Goal: Task Accomplishment & Management: Complete application form

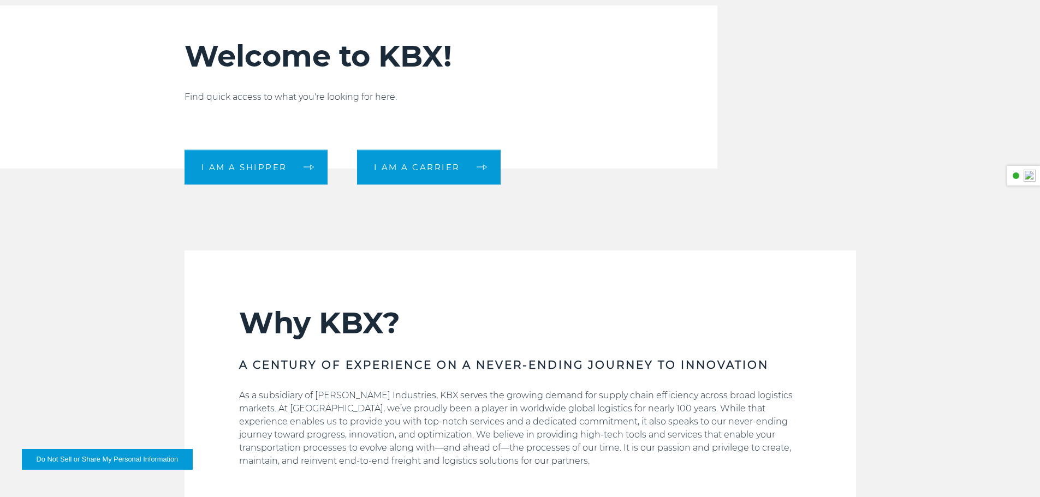
scroll to position [382, 0]
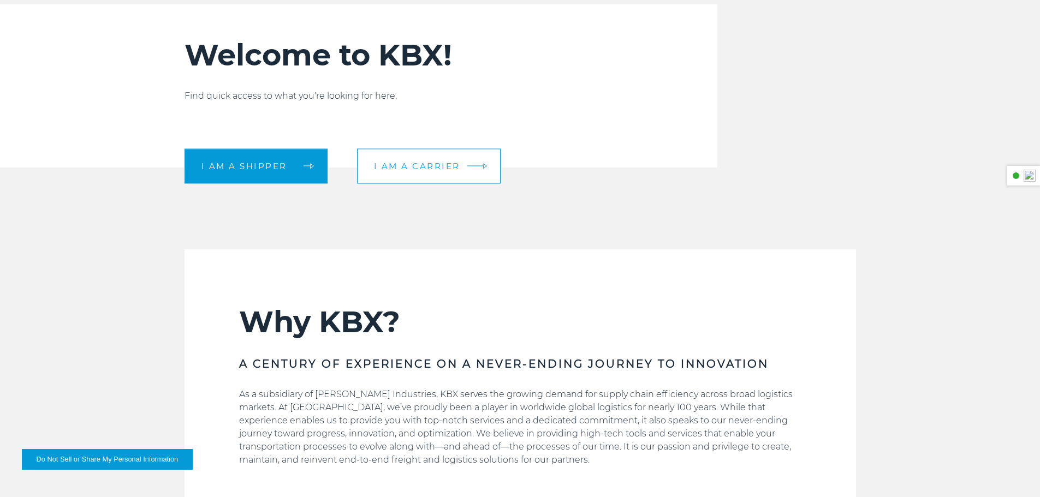
click at [482, 170] on link "I am a carrier" at bounding box center [429, 165] width 144 height 35
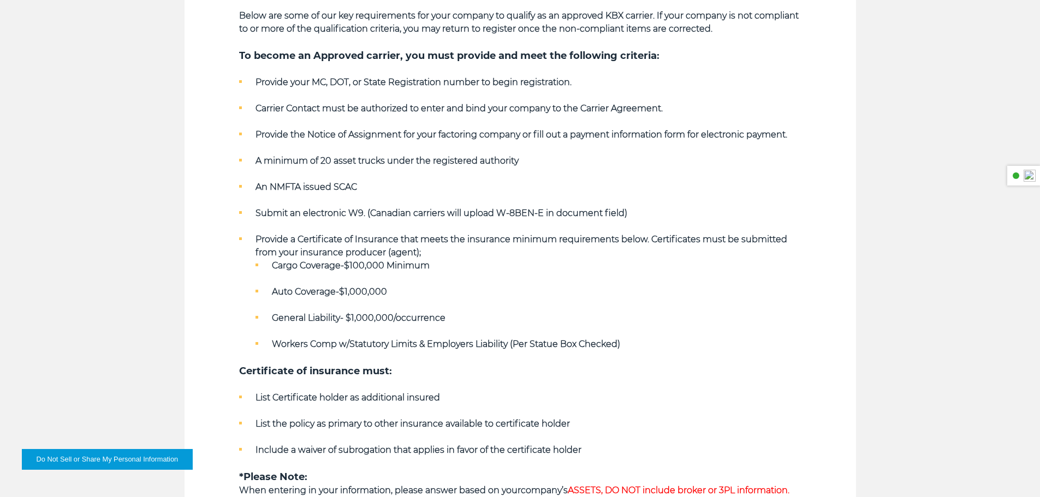
scroll to position [546, 0]
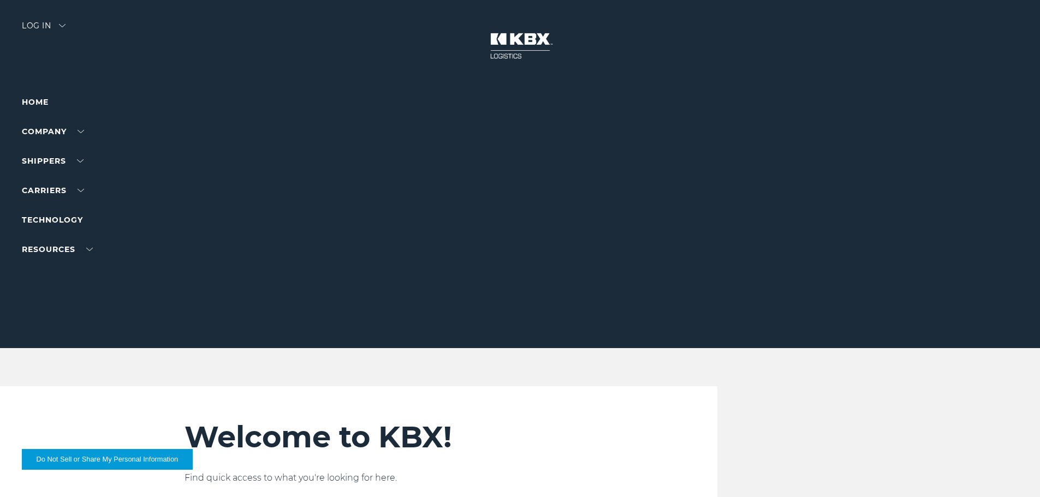
scroll to position [382, 0]
